Goal: Information Seeking & Learning: Learn about a topic

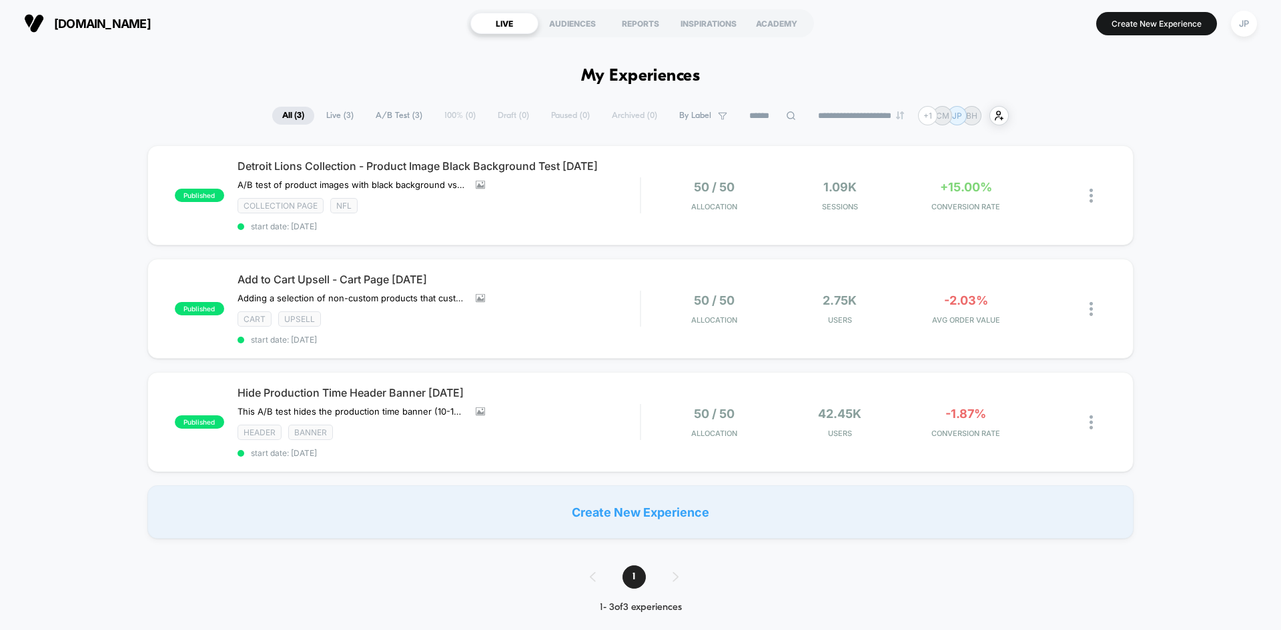
click at [1201, 158] on div "published Detroit Lions Collection - Product Image Black Background Test [DATE]…" at bounding box center [640, 342] width 1281 height 394
click at [1246, 215] on div "published Detroit Lions Collection - Product Image Black Background Test [DATE]…" at bounding box center [640, 342] width 1281 height 394
click at [624, 306] on div "Add to Cart Upsell - Cart Page [DATE] Adding a selection of non-custom products…" at bounding box center [438, 309] width 402 height 72
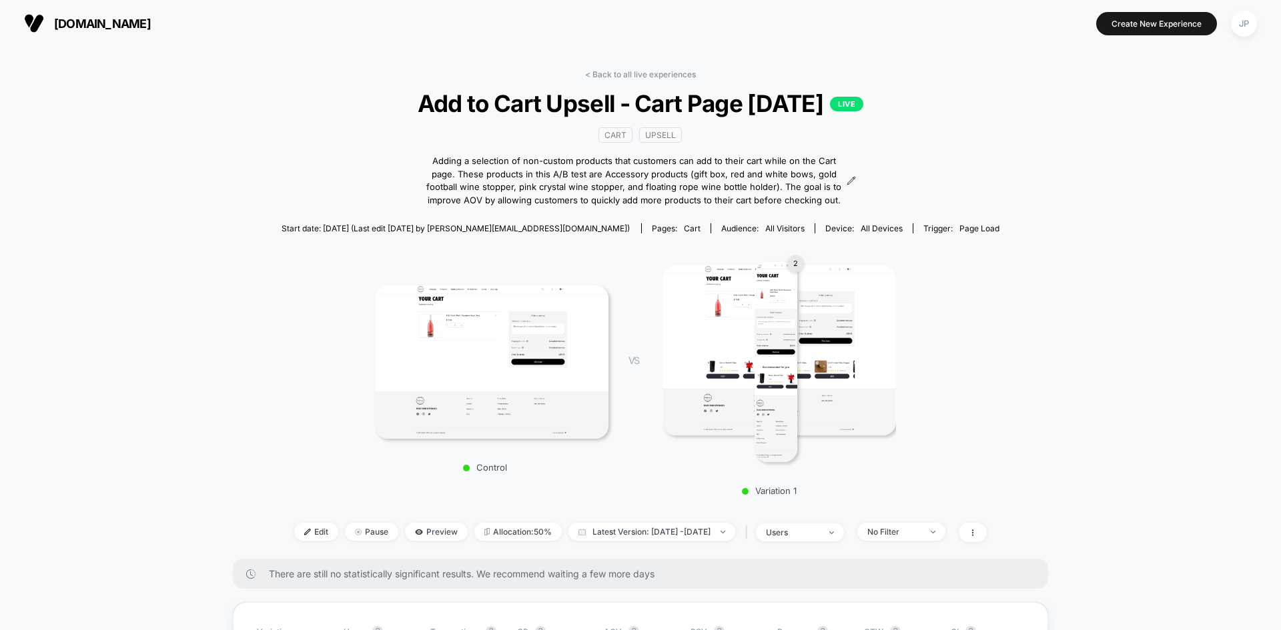
scroll to position [334, 0]
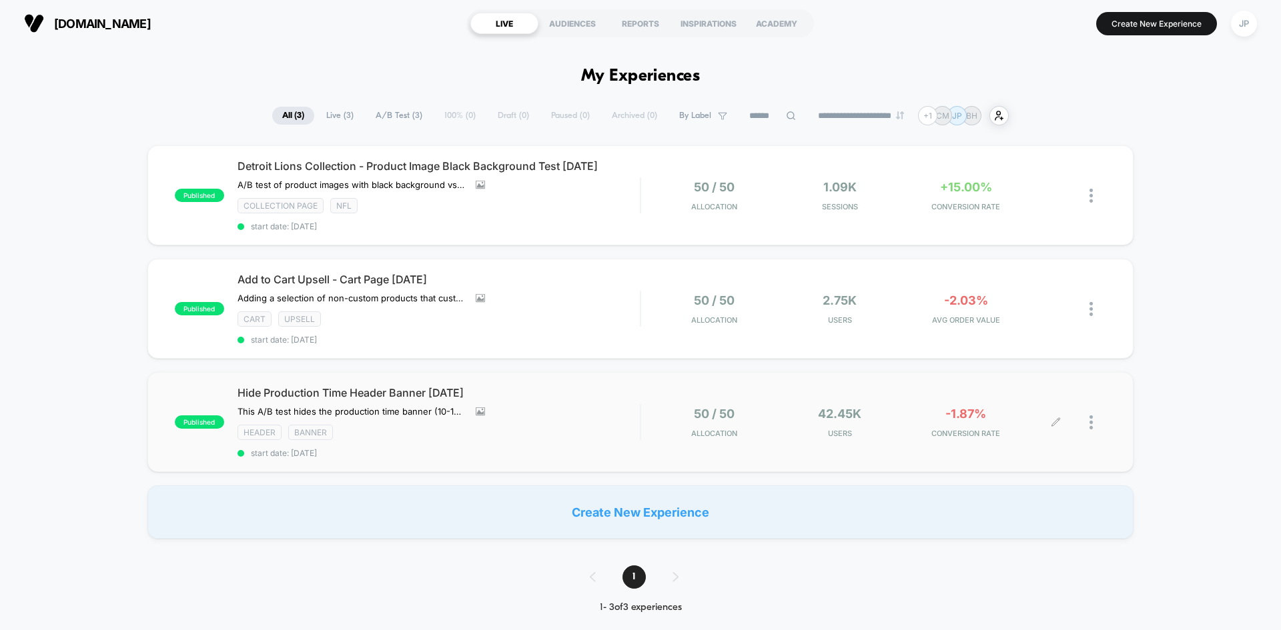
click at [653, 418] on div "50 / 50 Allocation 42.45k Users -1.87% CONVERSION RATE" at bounding box center [873, 422] width 465 height 31
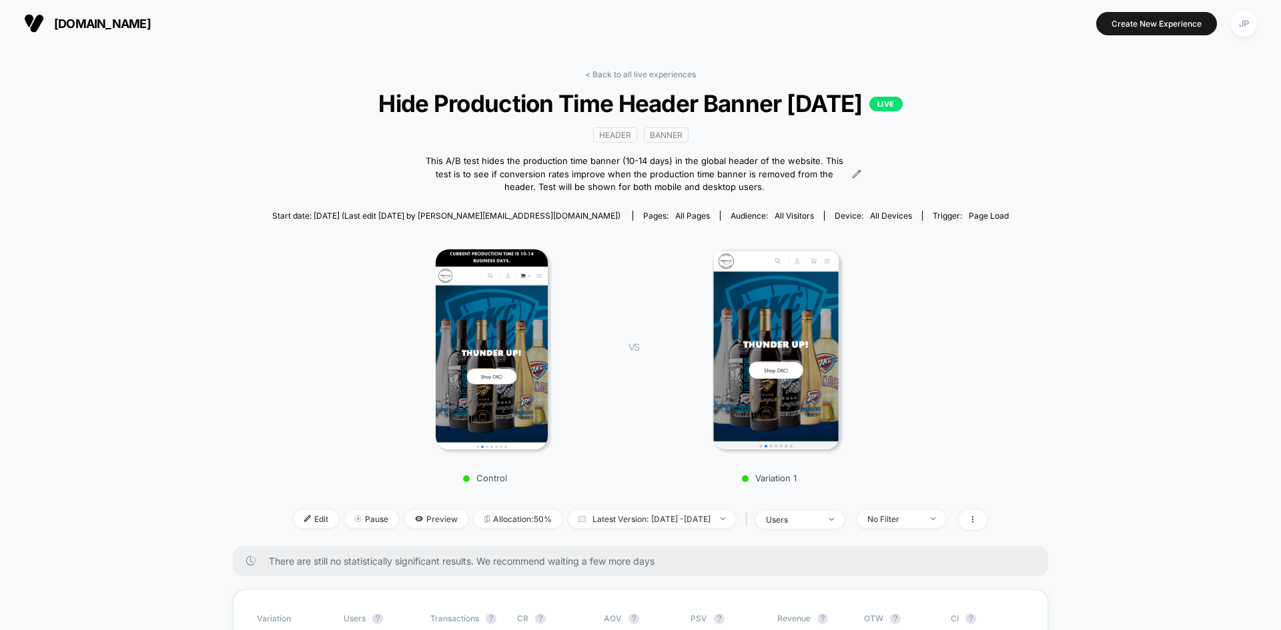
scroll to position [267, 0]
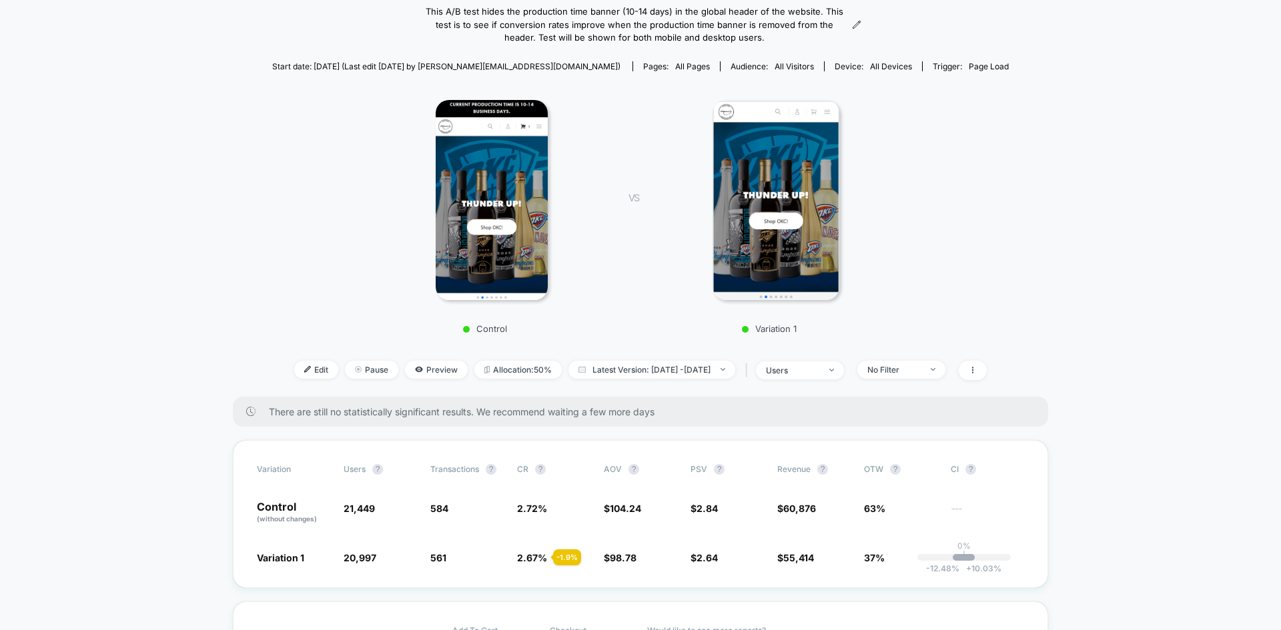
scroll to position [133, 0]
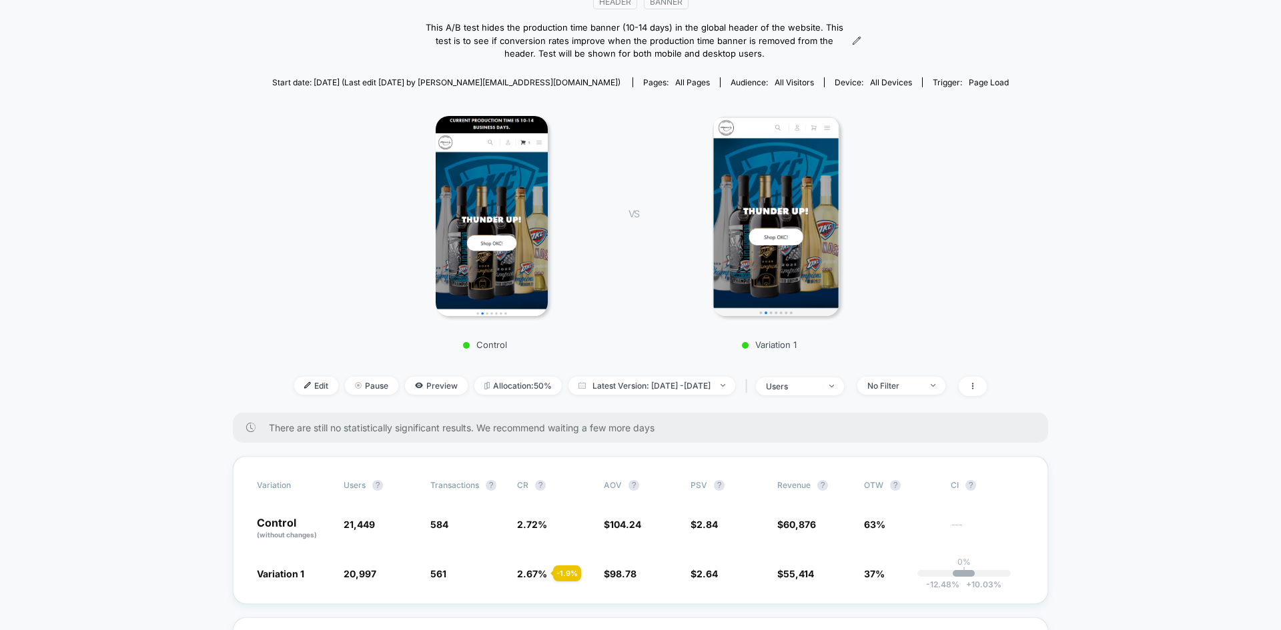
drag, startPoint x: 1167, startPoint y: 231, endPoint x: 1171, endPoint y: 183, distance: 48.2
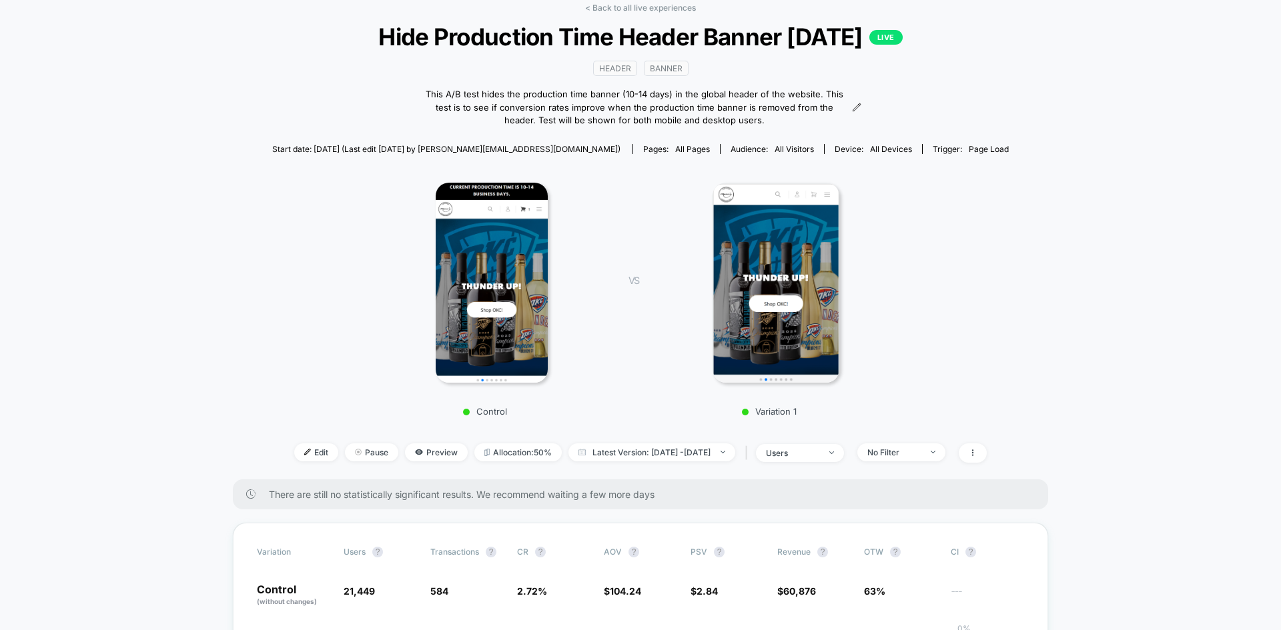
scroll to position [0, 0]
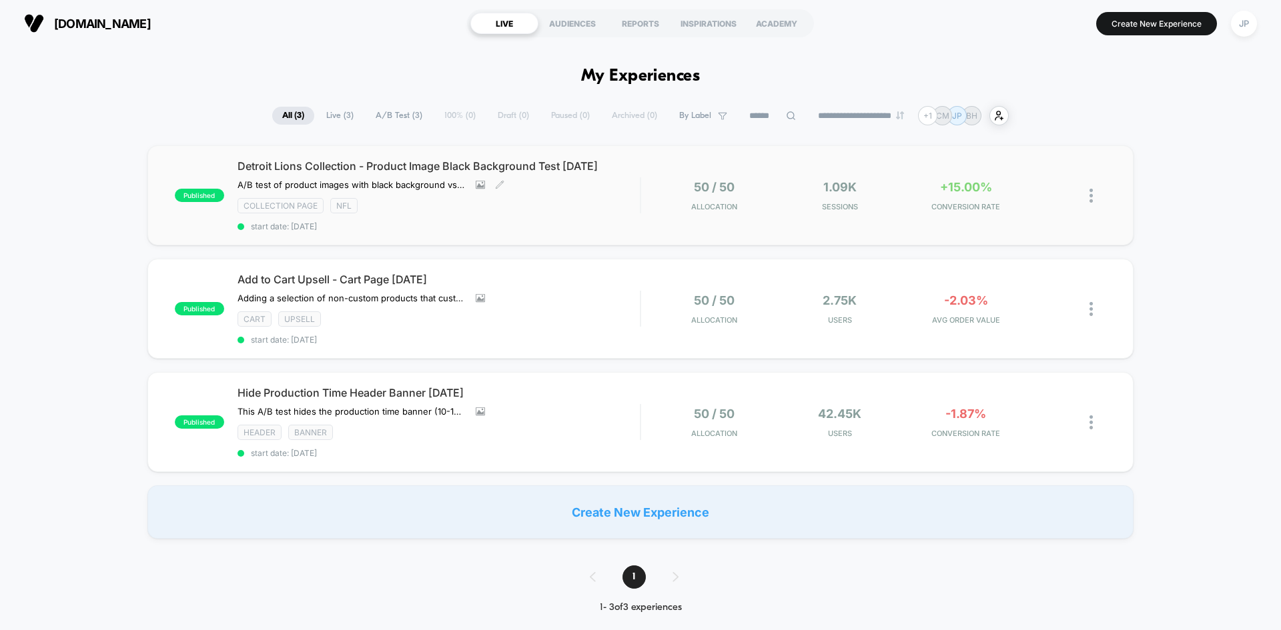
click at [588, 182] on div "Detroit Lions Collection - Product Image Black Background Test [DATE] A/B test …" at bounding box center [438, 195] width 402 height 72
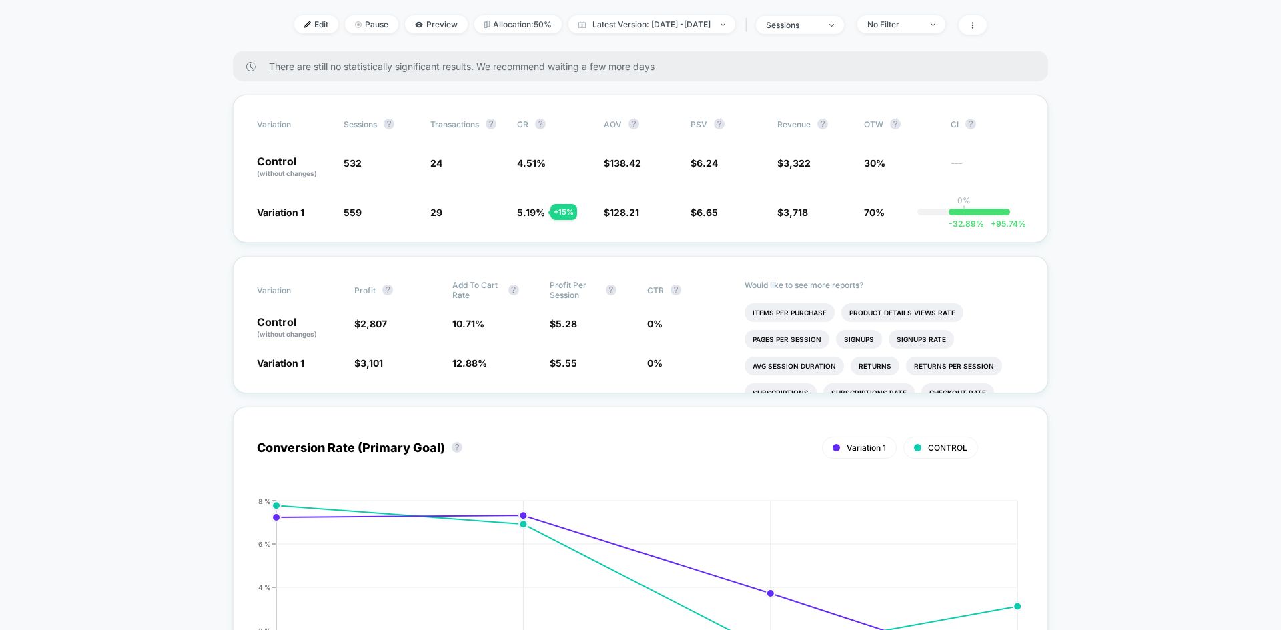
scroll to position [534, 0]
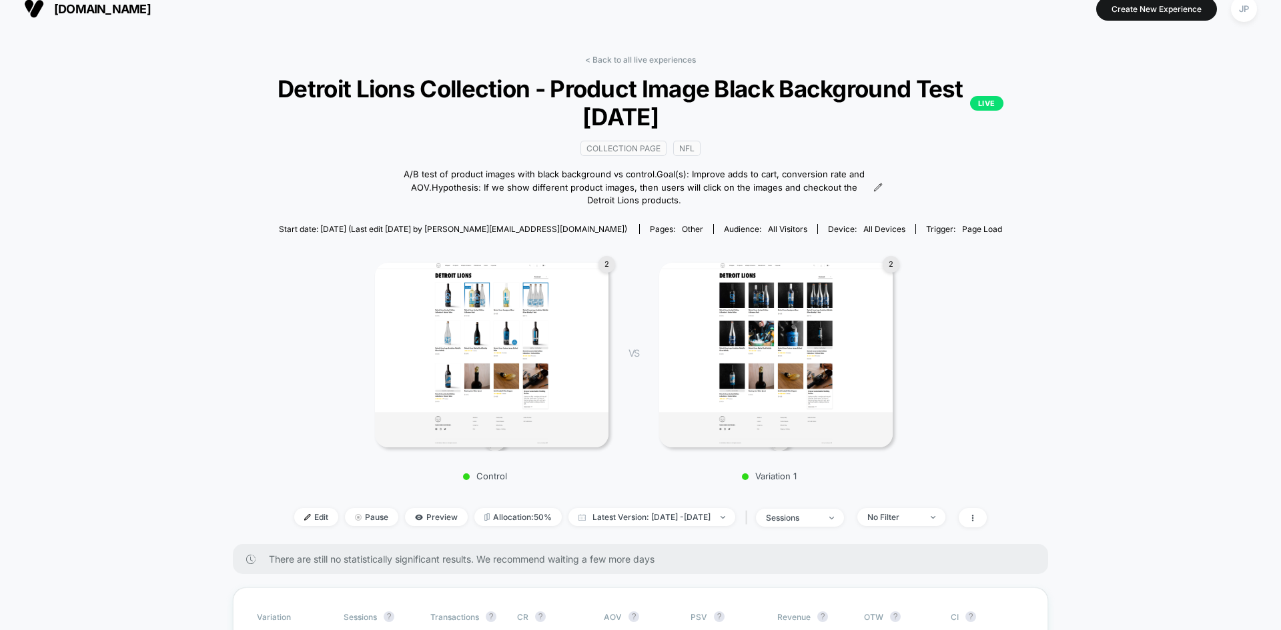
scroll to position [0, 0]
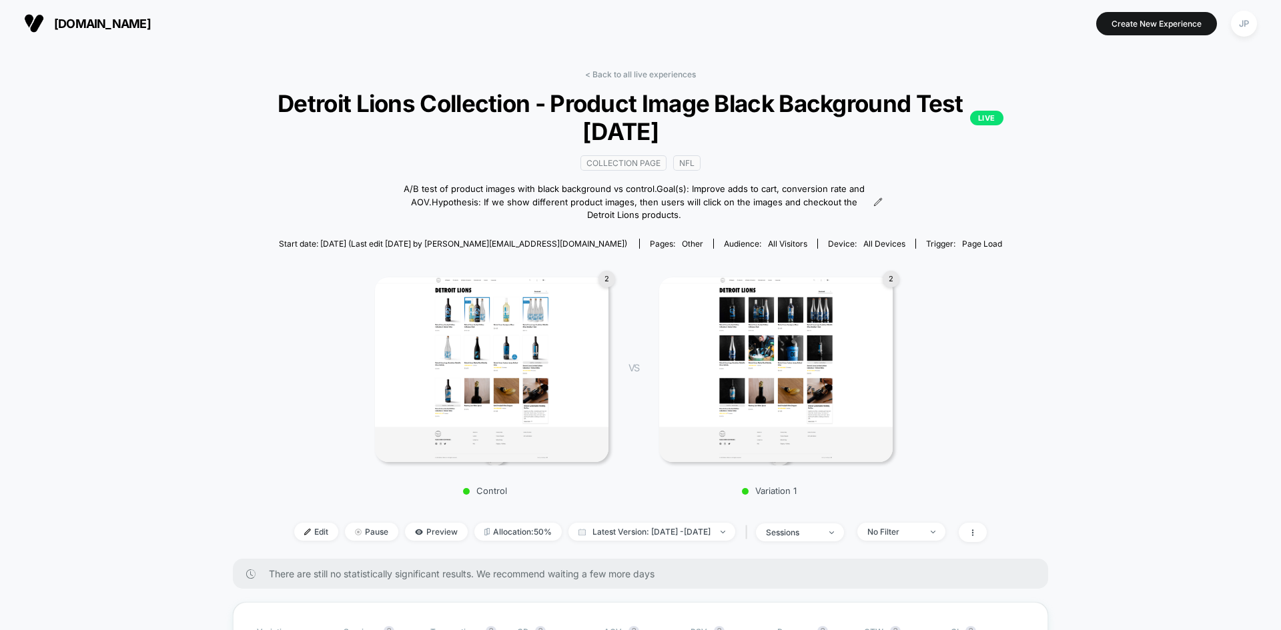
click at [647, 73] on link "< Back to all live experiences" at bounding box center [640, 74] width 111 height 10
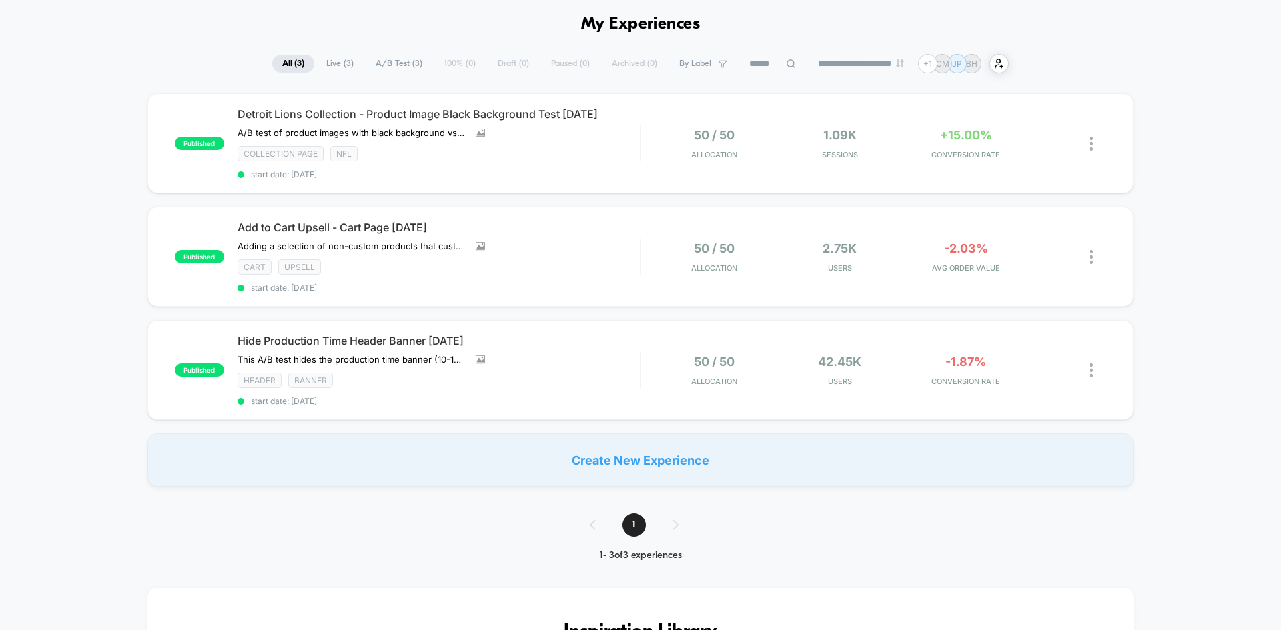
scroll to position [67, 0]
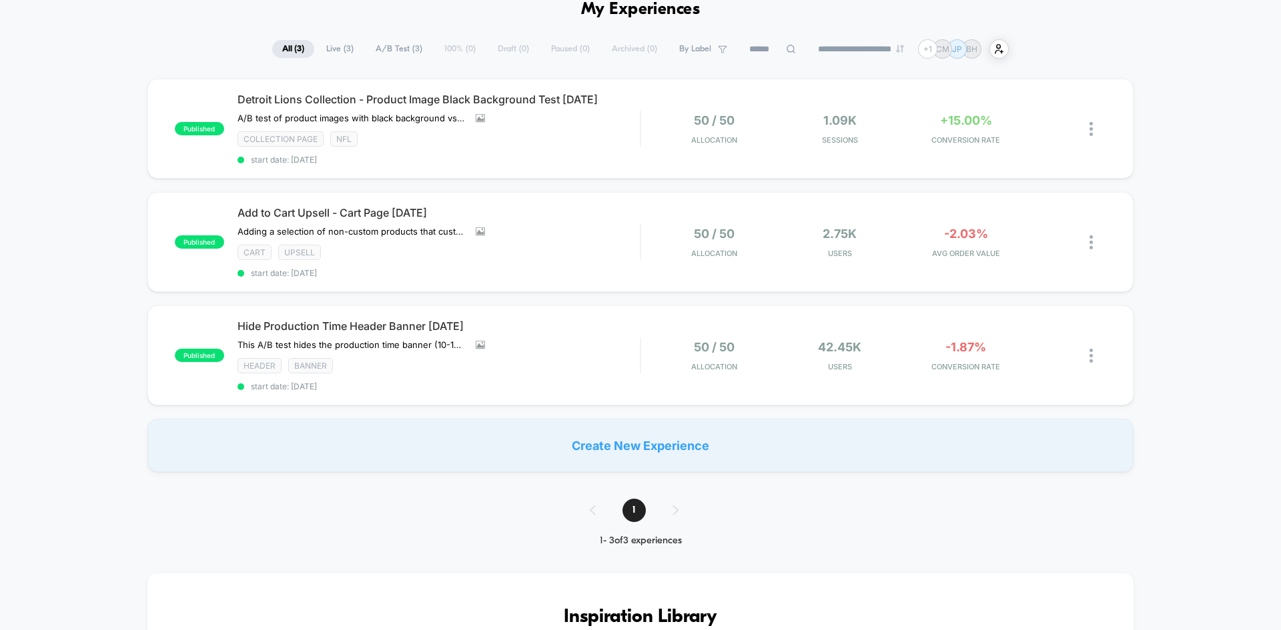
click at [1187, 136] on div "published Detroit Lions Collection - Product Image Black Background Test [DATE]…" at bounding box center [640, 276] width 1281 height 394
drag, startPoint x: 1187, startPoint y: 136, endPoint x: 1191, endPoint y: 102, distance: 34.3
click at [1191, 102] on div "published Detroit Lions Collection - Product Image Black Background Test [DATE]…" at bounding box center [640, 276] width 1281 height 394
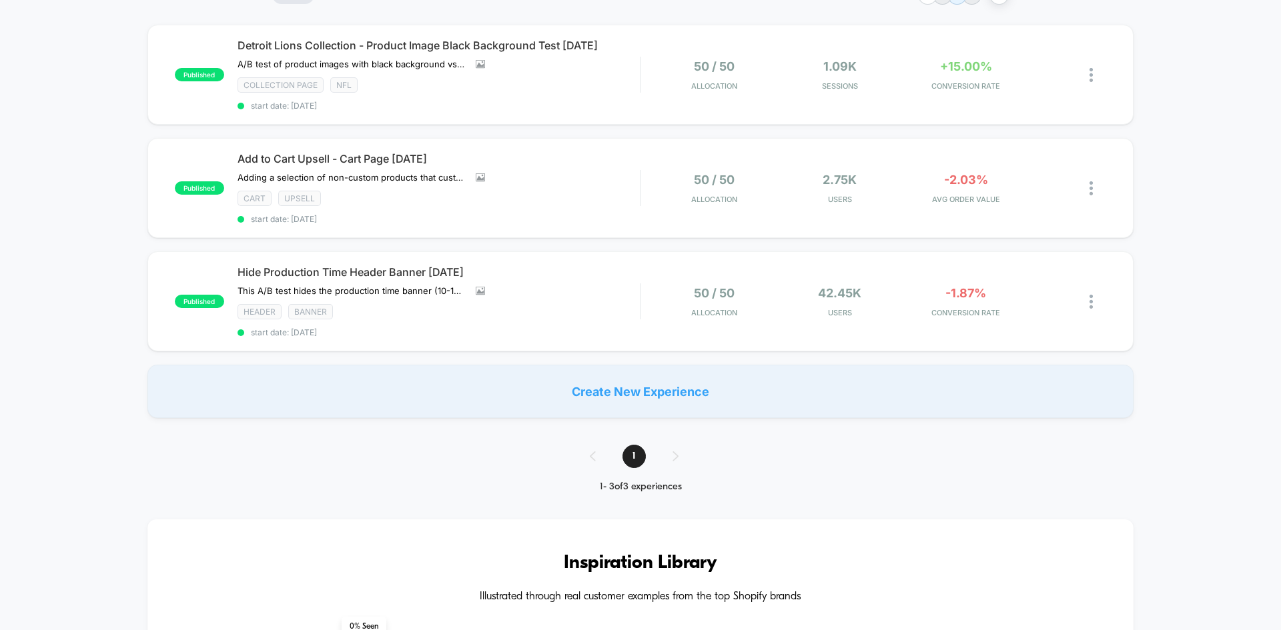
scroll to position [133, 0]
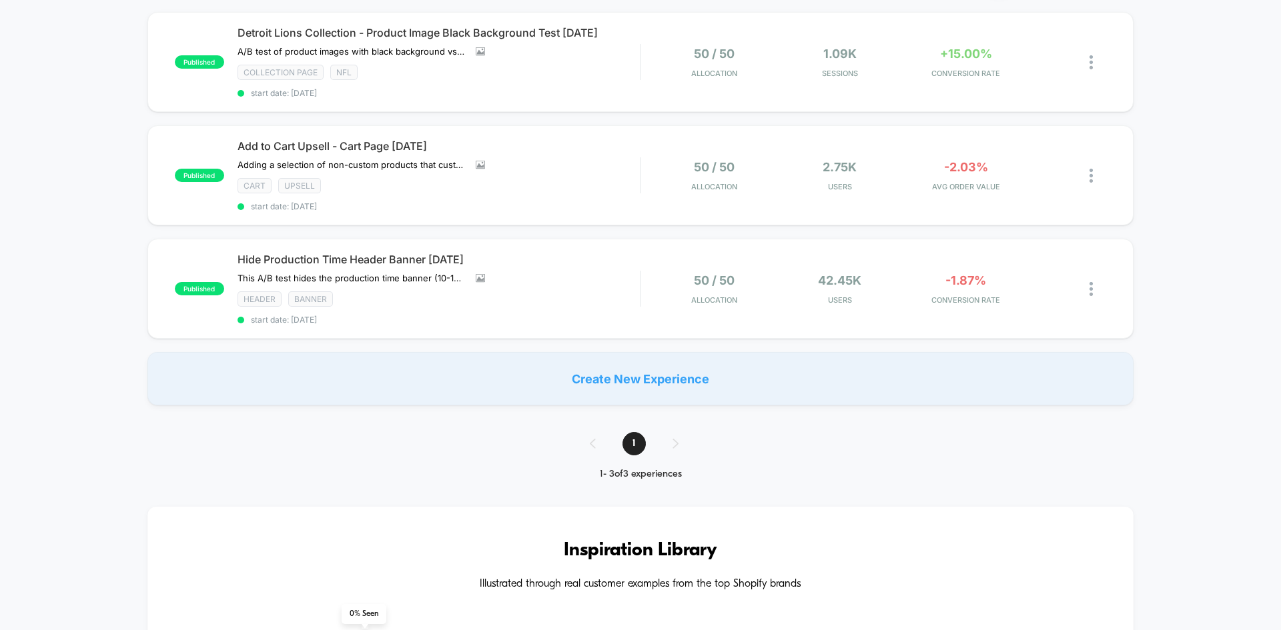
click at [1212, 131] on div "published Detroit Lions Collection - Product Image Black Background Test [DATE]…" at bounding box center [640, 209] width 1281 height 394
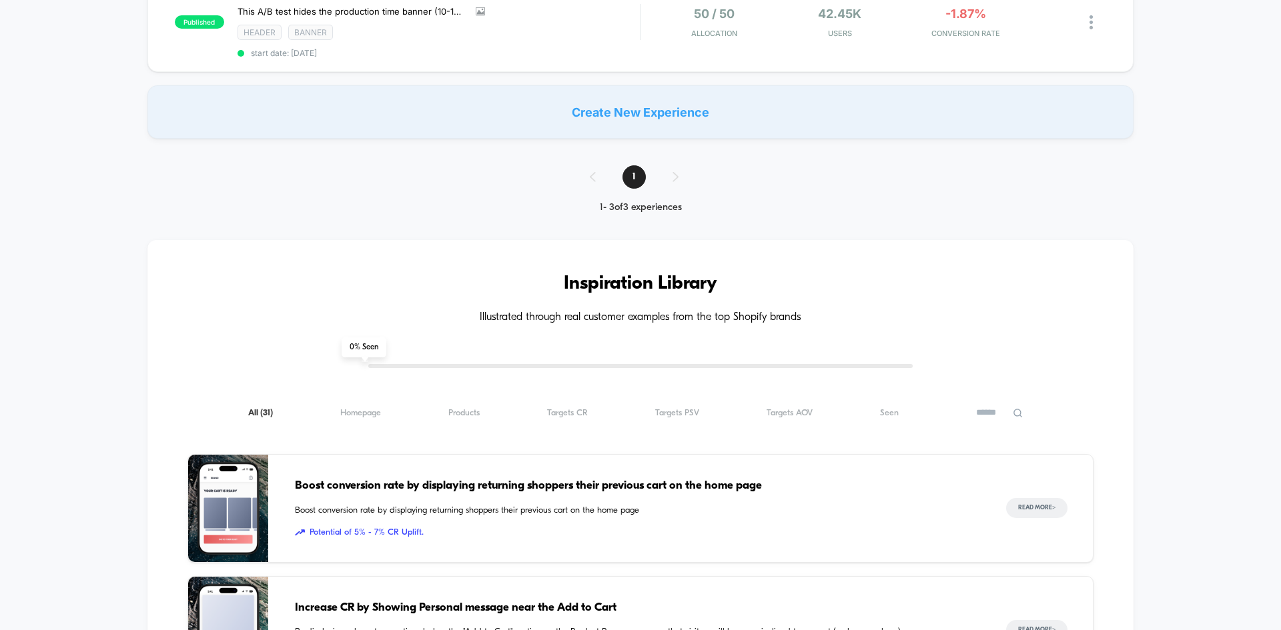
scroll to position [400, 0]
click at [362, 339] on span "0 % Seen" at bounding box center [364, 348] width 45 height 20
click at [869, 540] on div "Boost conversion rate by displaying returning shoppers their previous cart on t…" at bounding box center [637, 508] width 684 height 107
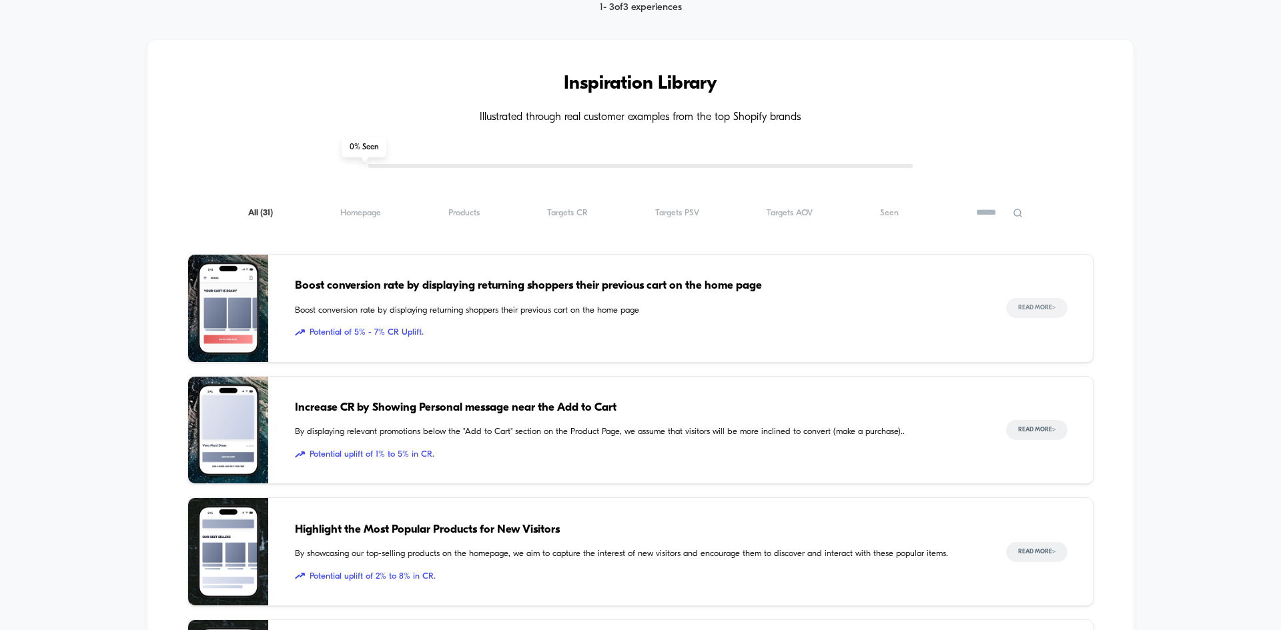
click at [1041, 304] on button "Read More >" at bounding box center [1036, 308] width 61 height 20
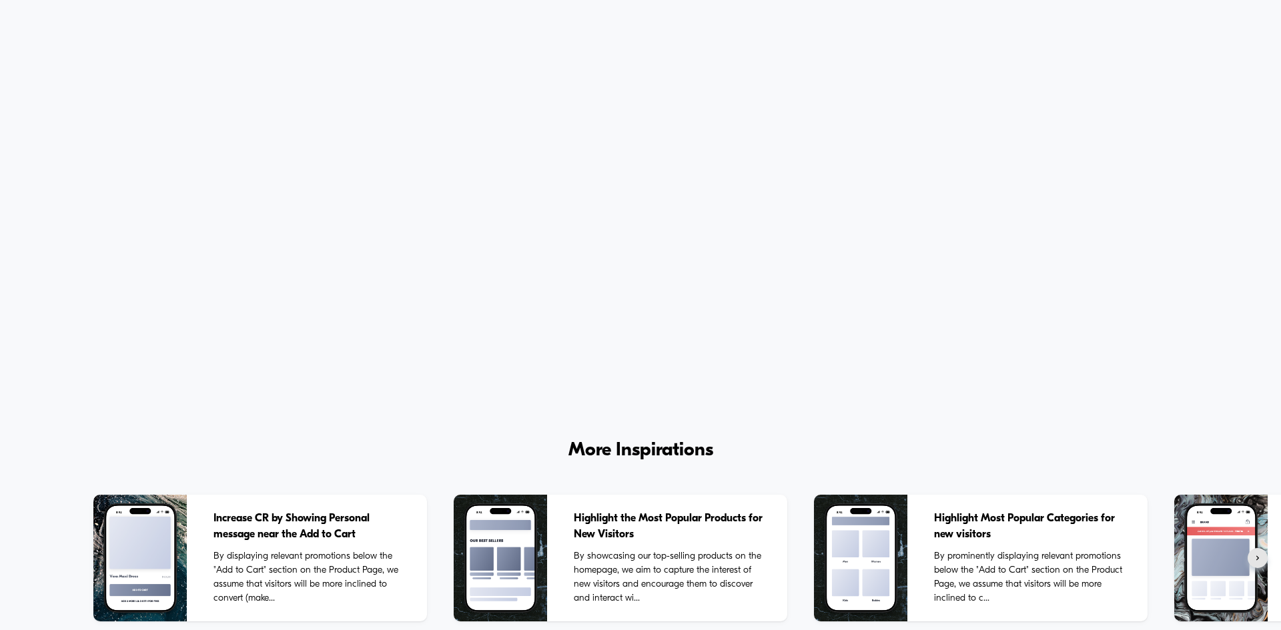
scroll to position [3561, 0]
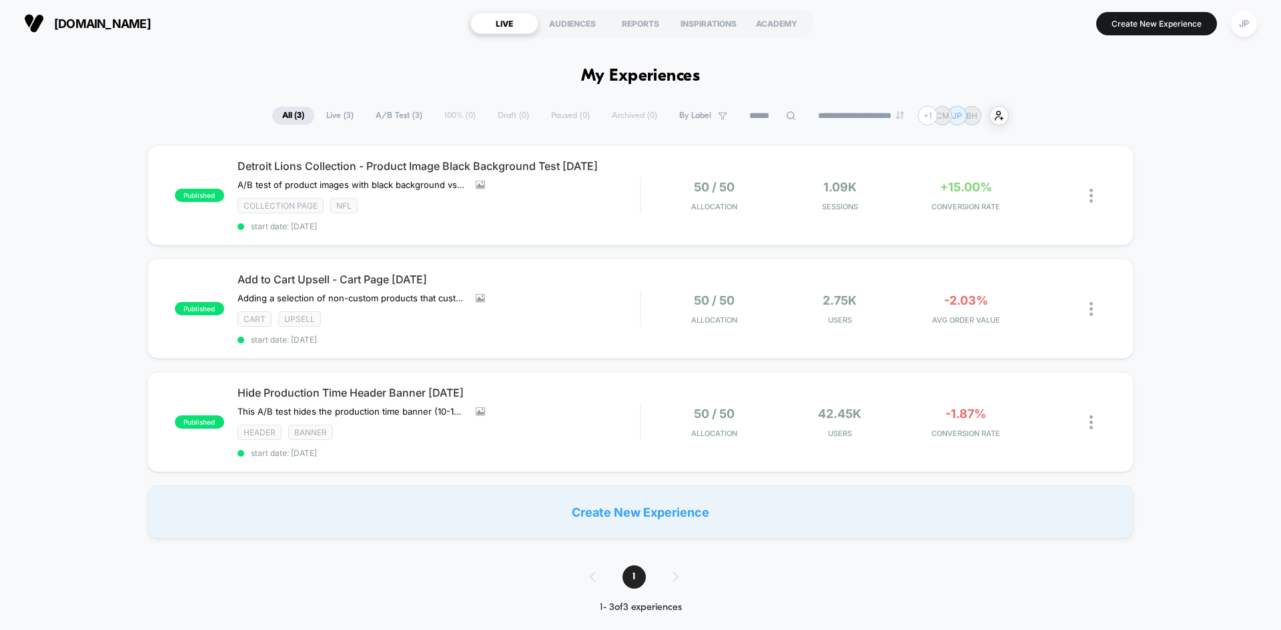
scroll to position [200, 0]
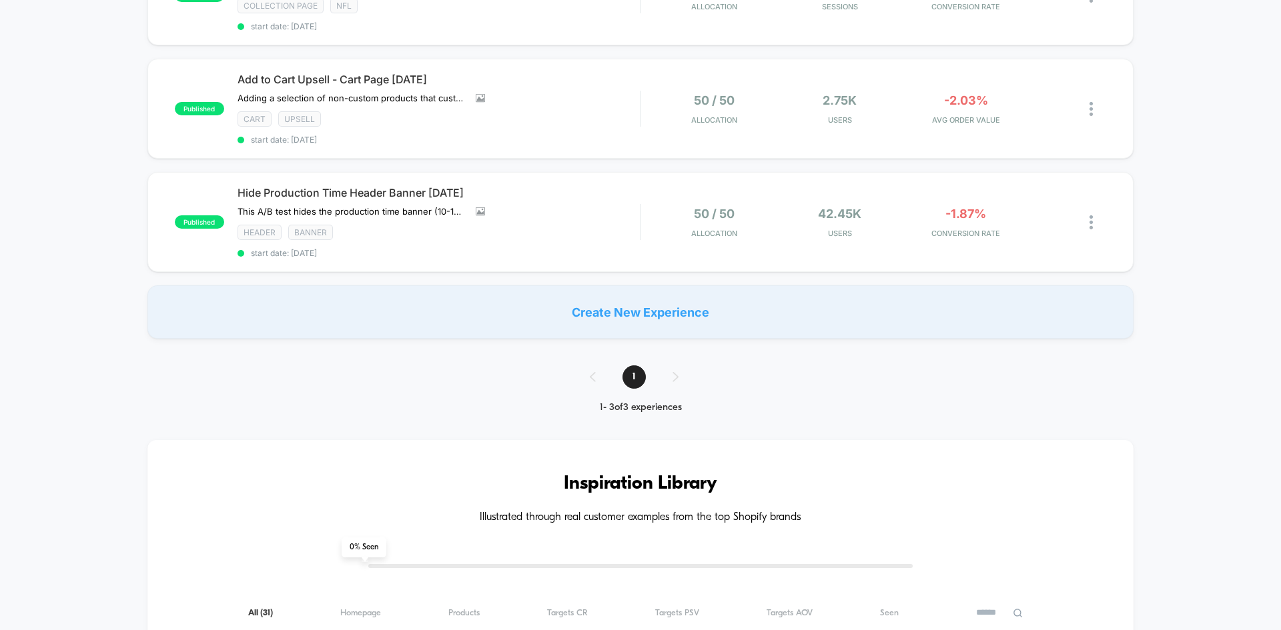
click at [1211, 251] on div "published Detroit Lions Collection - Product Image Black Background Test [DATE]…" at bounding box center [640, 142] width 1281 height 394
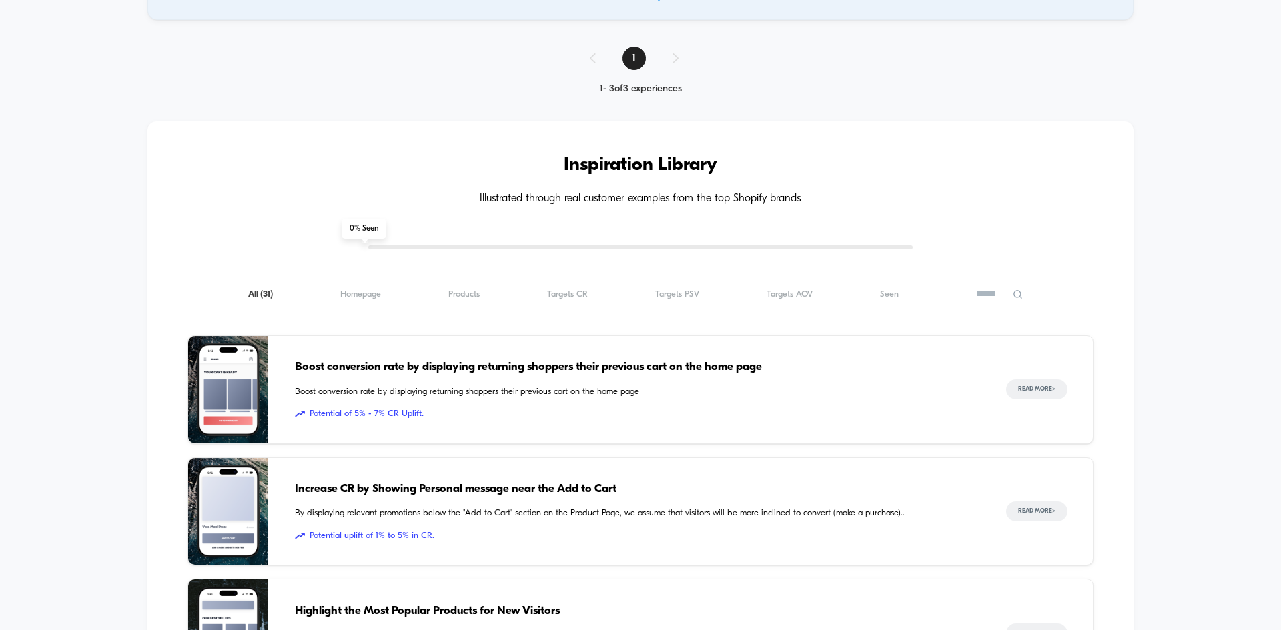
scroll to position [534, 0]
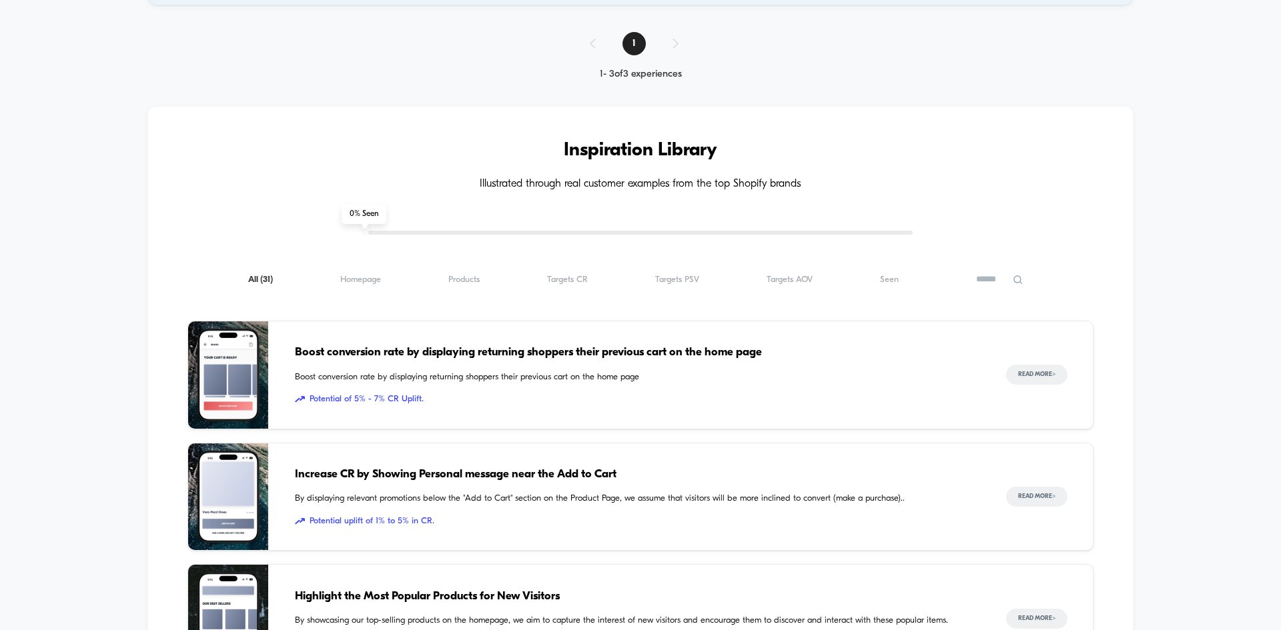
drag, startPoint x: 1211, startPoint y: 251, endPoint x: 411, endPoint y: 197, distance: 801.6
click at [411, 197] on div "Inspiration Library Illustrated through real customer examples from the top Sho…" at bounding box center [640, 630] width 986 height 1047
drag, startPoint x: 359, startPoint y: 209, endPoint x: 462, endPoint y: 219, distance: 103.9
click at [462, 219] on div "Inspiration Library Illustrated through real customer examples from the top Sho…" at bounding box center [640, 630] width 986 height 1047
click at [526, 189] on div "Inspiration Library Illustrated through real customer examples from the top Sho…" at bounding box center [640, 630] width 986 height 1047
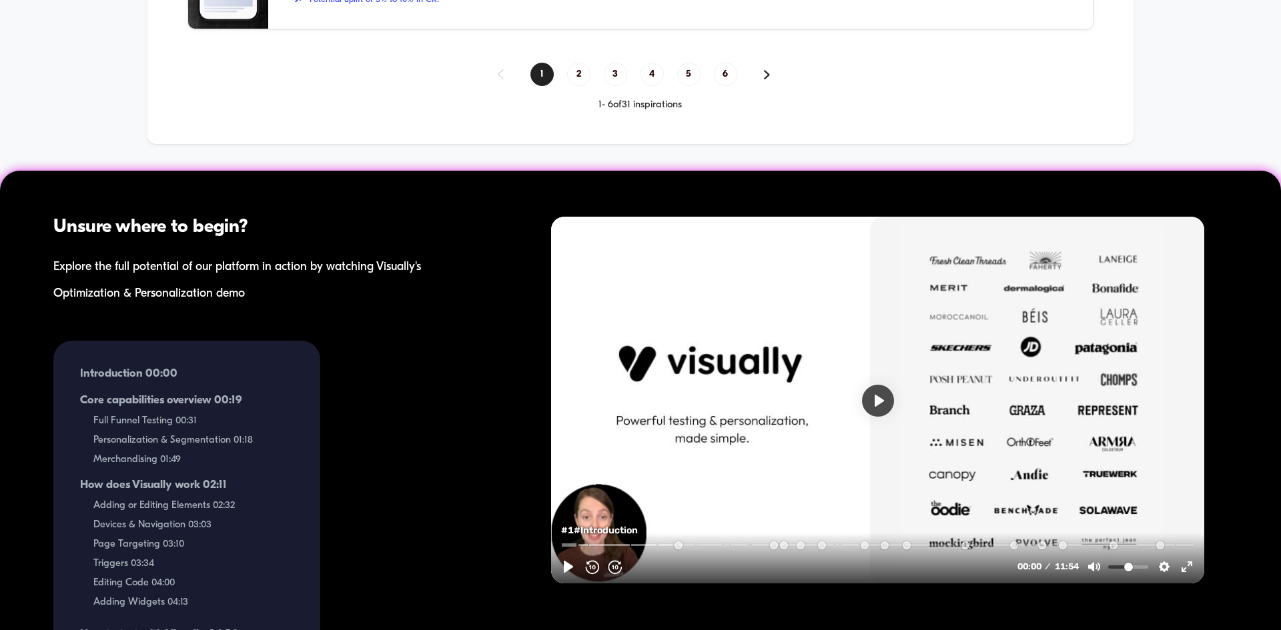
scroll to position [1556, 0]
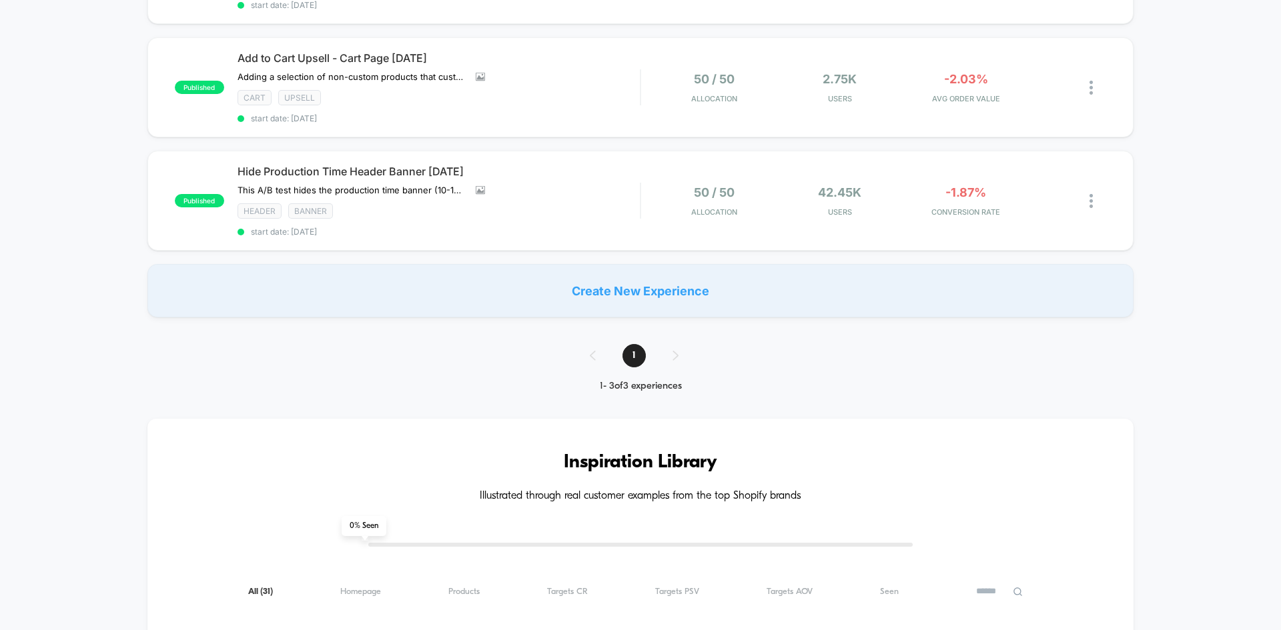
scroll to position [0, 0]
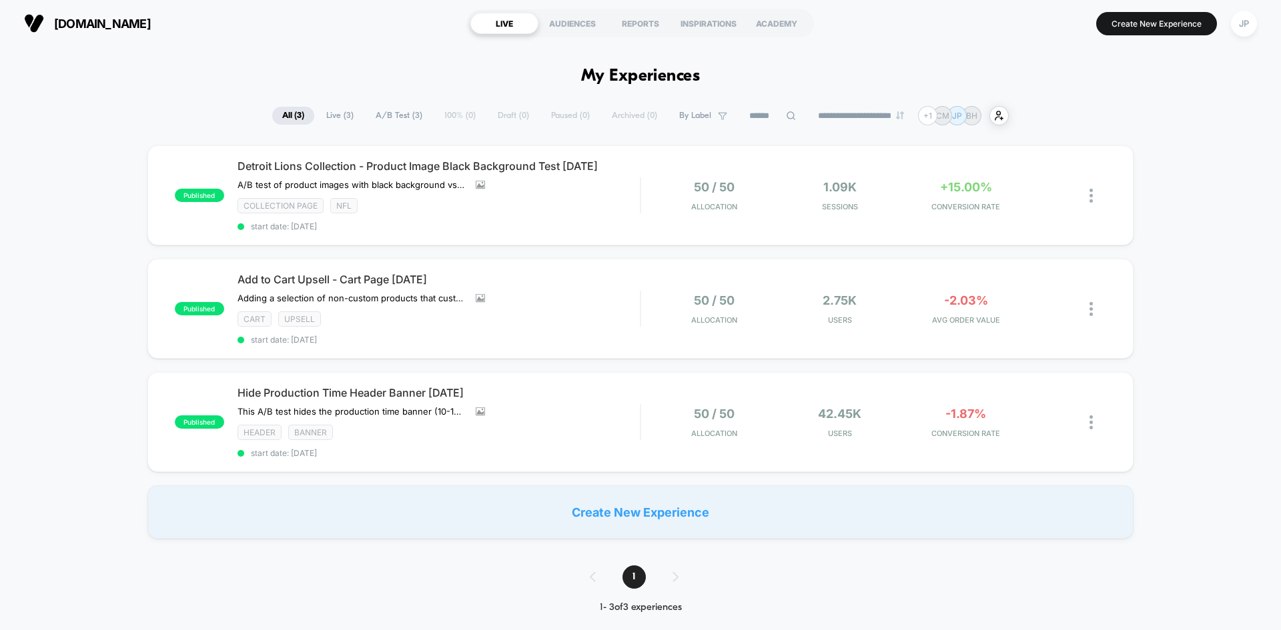
click at [1251, 214] on div "published Detroit Lions Collection - Product Image Black Background Test [DATE]…" at bounding box center [640, 342] width 1281 height 394
click at [638, 226] on span "start date: [DATE]" at bounding box center [438, 226] width 402 height 10
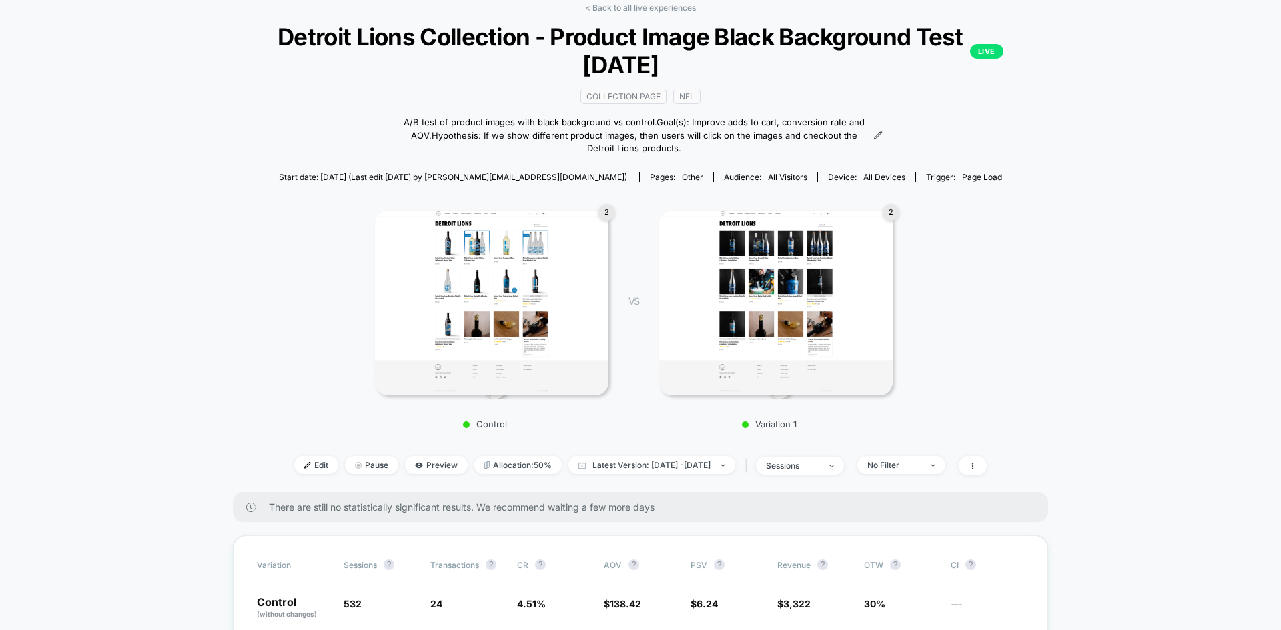
scroll to position [400, 0]
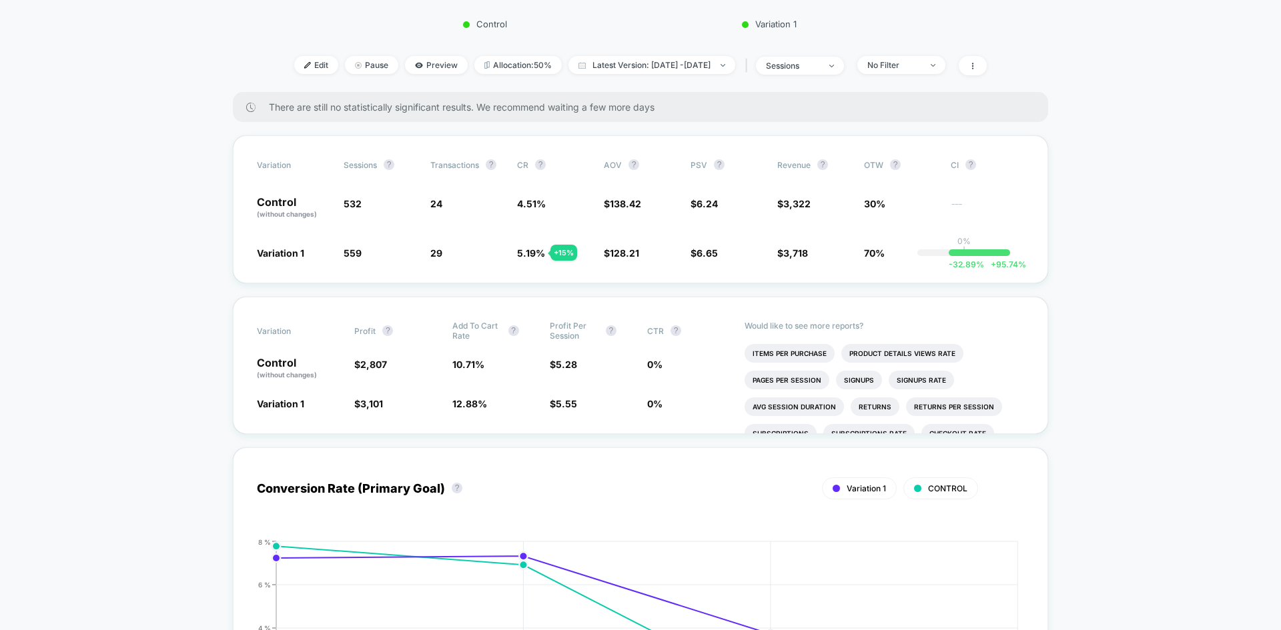
scroll to position [0, 0]
